Goal: Information Seeking & Learning: Learn about a topic

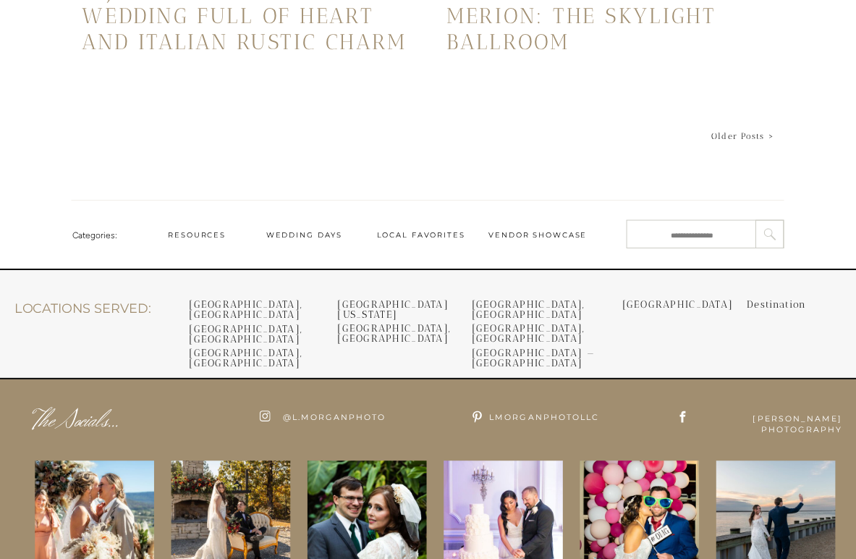
scroll to position [3565, 0]
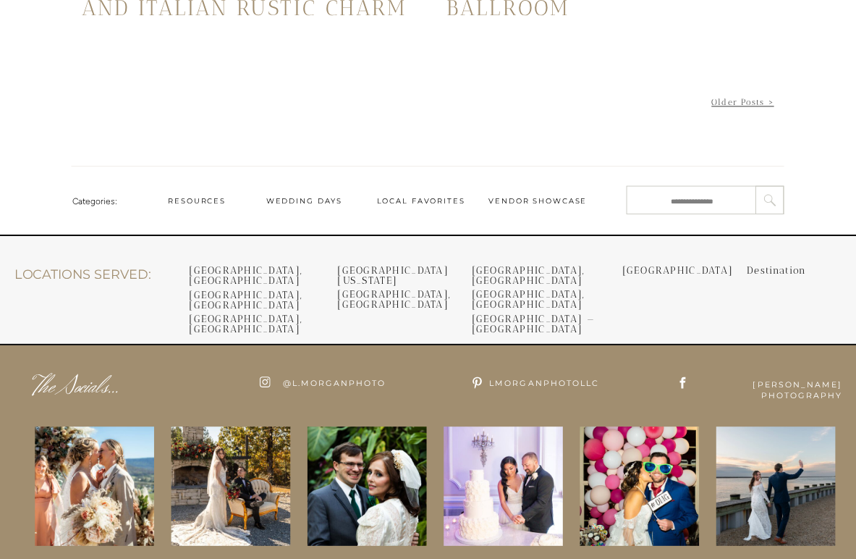
click at [767, 101] on link "Older Posts >" at bounding box center [743, 102] width 62 height 10
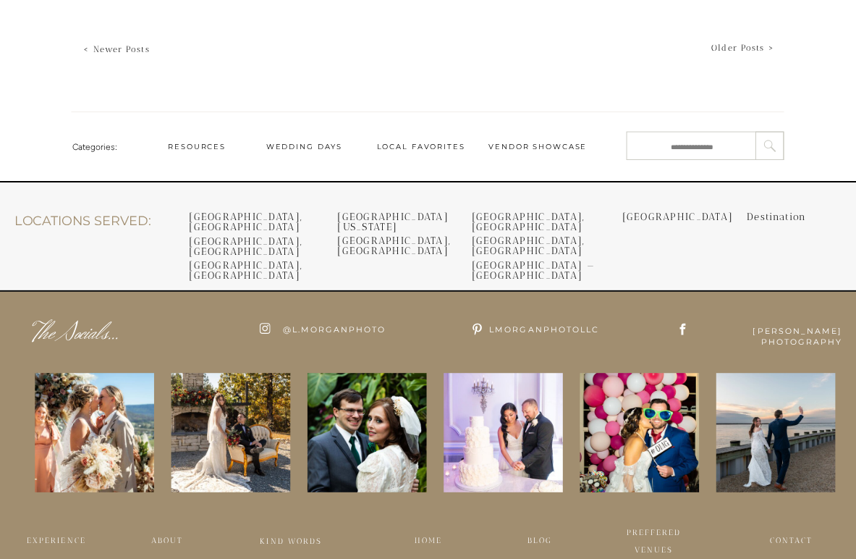
scroll to position [3632, 0]
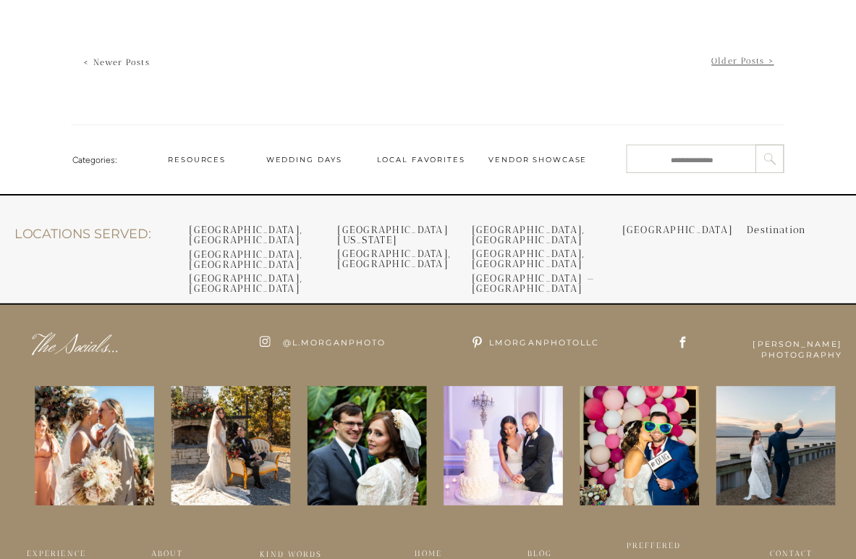
click at [731, 56] on link "Older Posts >" at bounding box center [743, 61] width 62 height 10
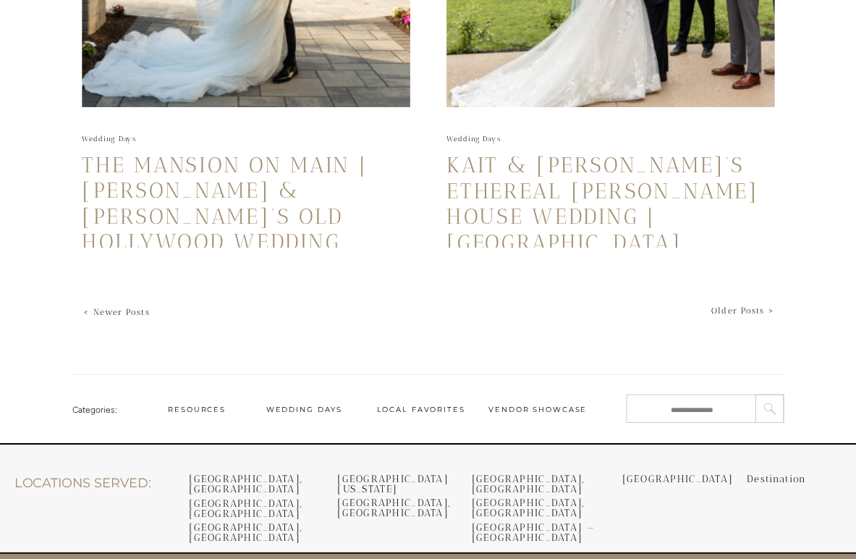
scroll to position [3382, 0]
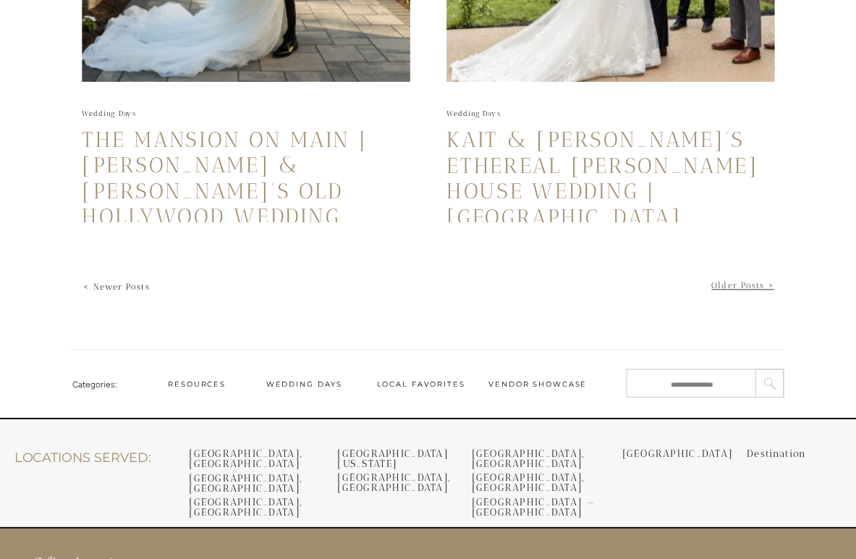
click at [743, 284] on link "Older Posts >" at bounding box center [743, 285] width 62 height 10
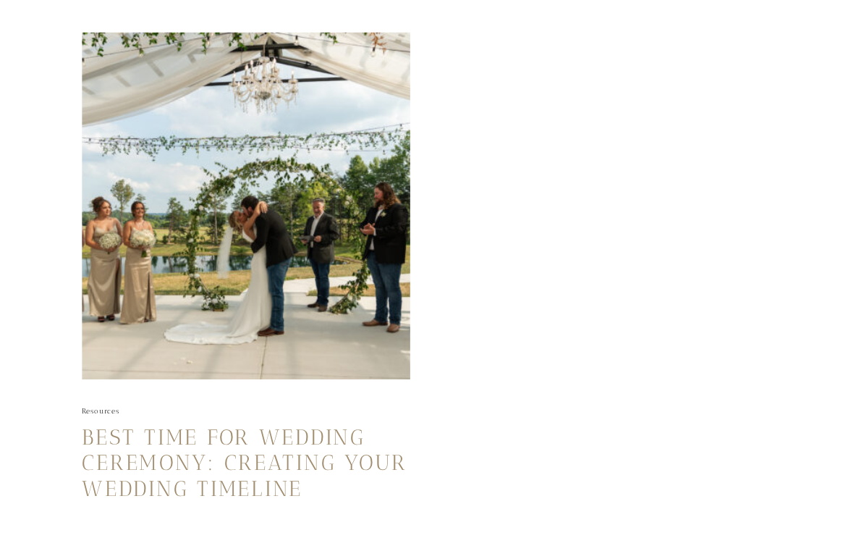
scroll to position [2496, 0]
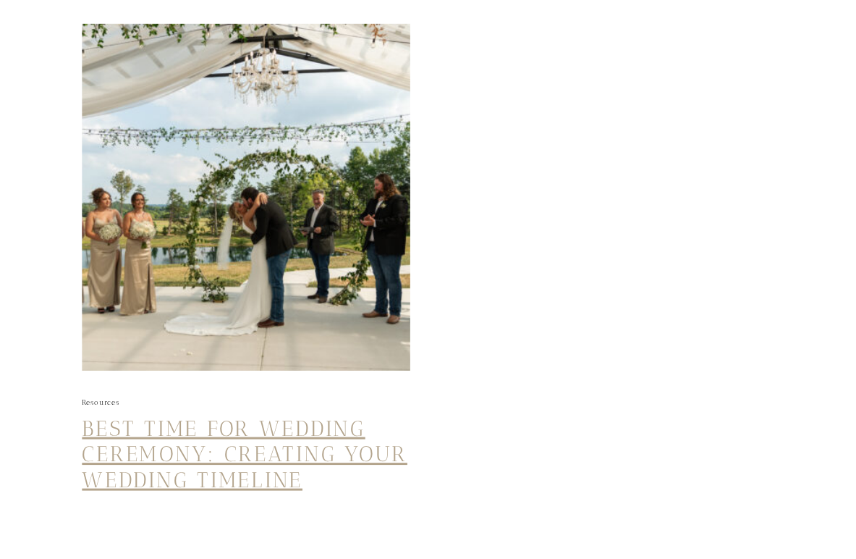
click at [253, 429] on link "Best Time for Wedding Ceremony: Creating Your Wedding Timeline" at bounding box center [245, 454] width 326 height 77
